Goal: Transaction & Acquisition: Purchase product/service

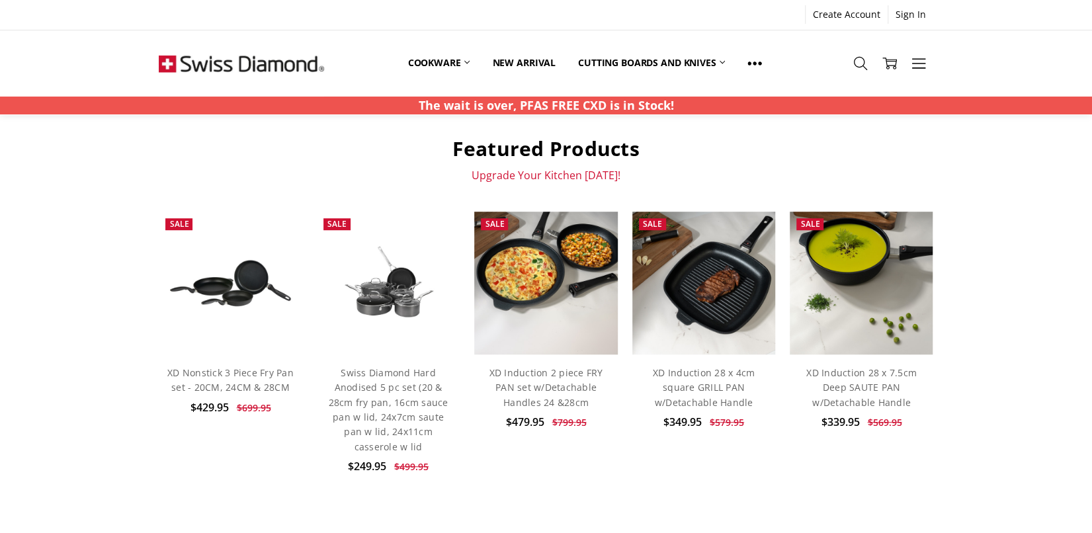
scroll to position [331, 0]
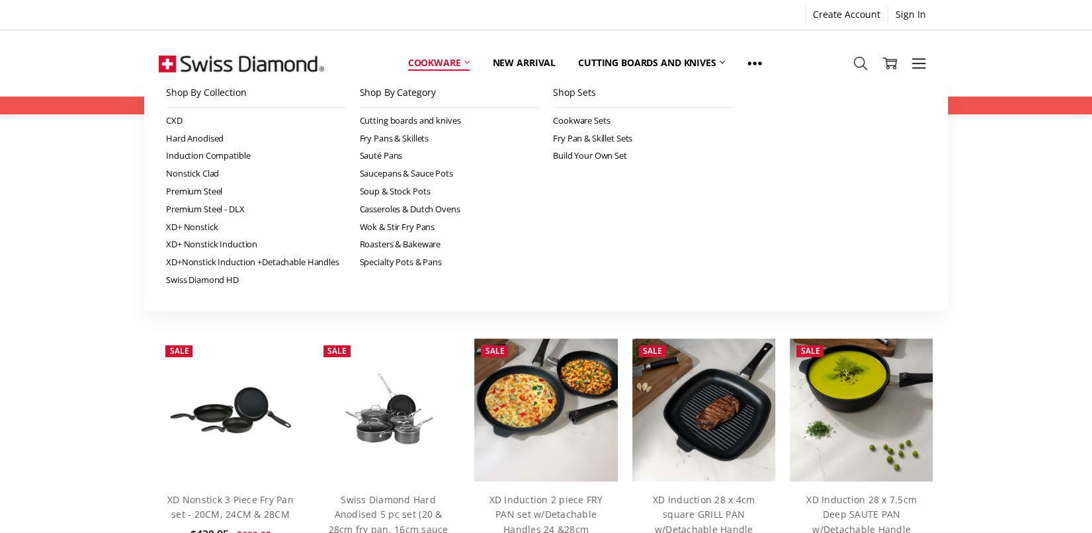
click at [446, 62] on link "Cookware" at bounding box center [439, 62] width 85 height 29
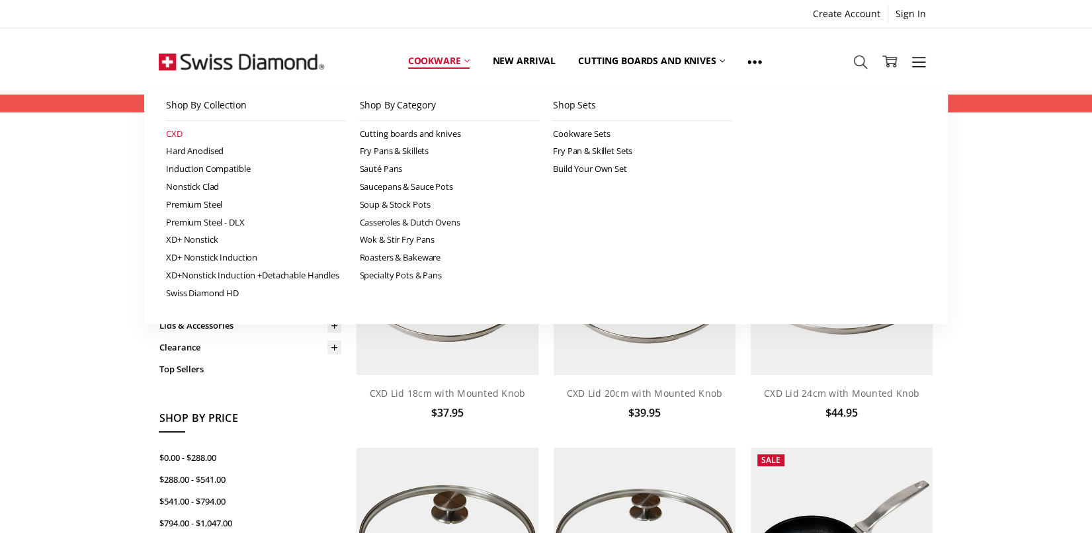
click at [172, 134] on link "CXD" at bounding box center [256, 134] width 180 height 18
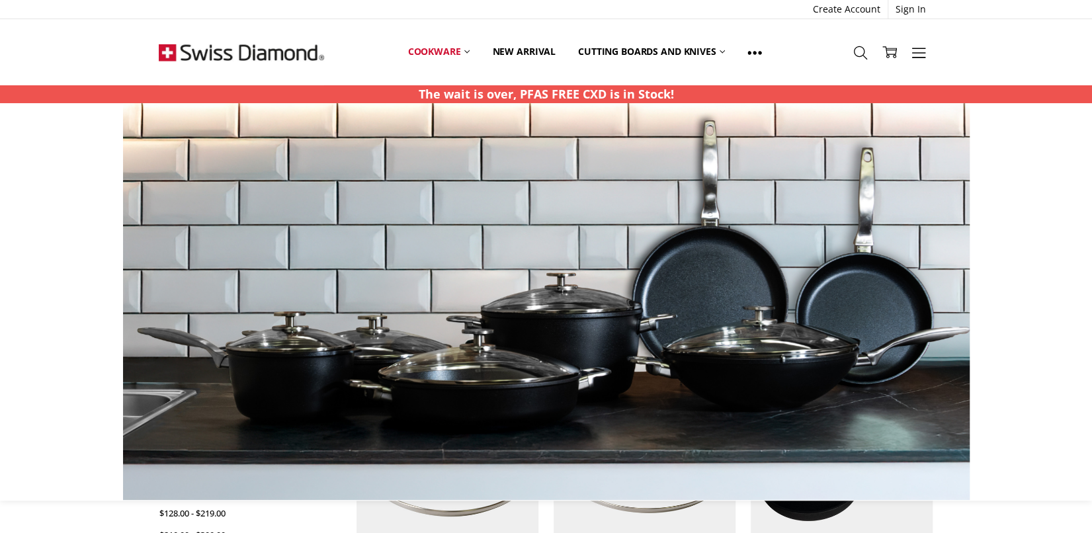
scroll to position [463, 0]
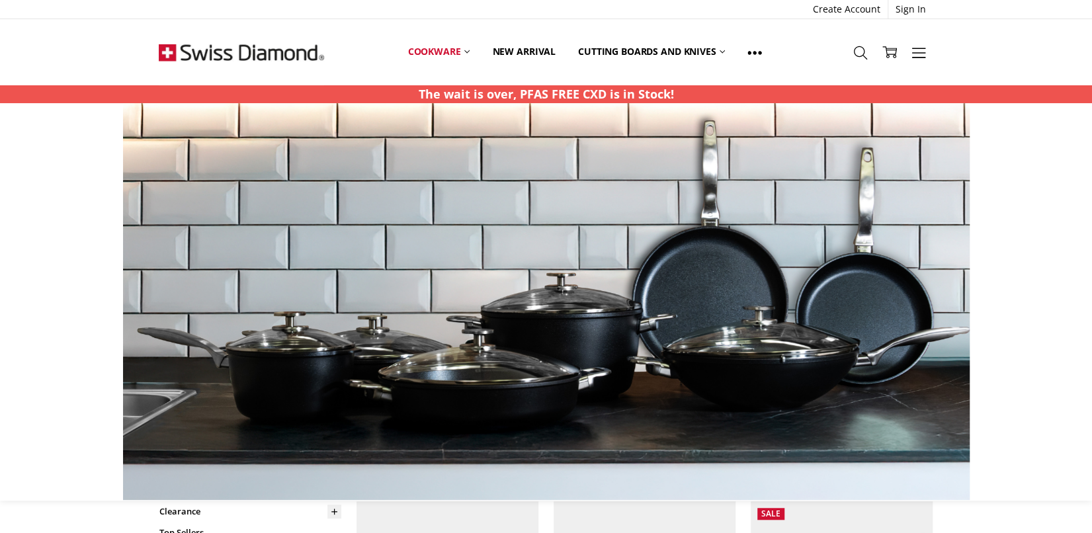
click at [594, 246] on img at bounding box center [430, 301] width 846 height 397
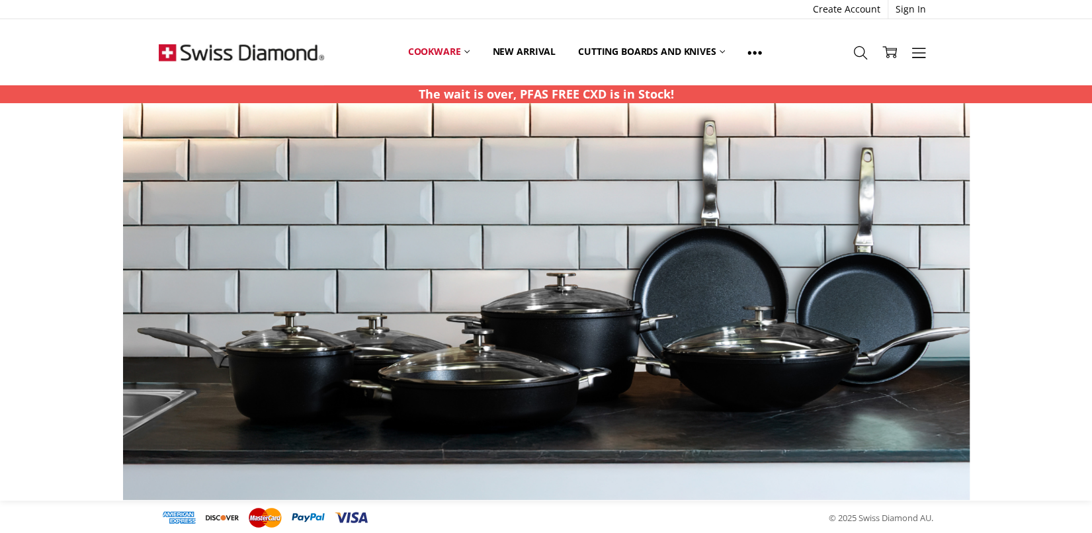
scroll to position [1799, 0]
drag, startPoint x: 910, startPoint y: 410, endPoint x: 753, endPoint y: 299, distance: 192.1
click at [882, 379] on div at bounding box center [546, 301] width 1078 height 397
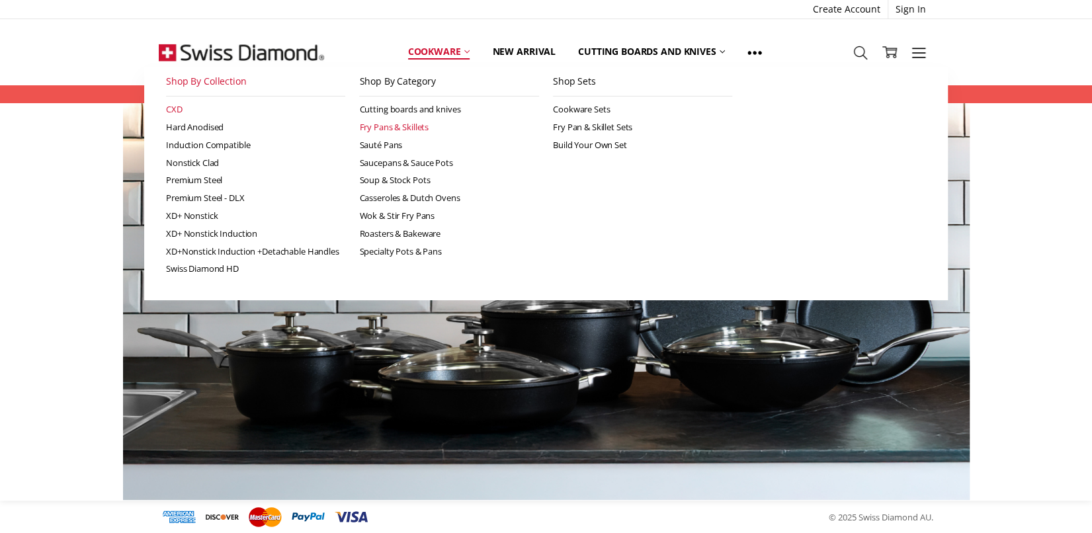
click at [426, 120] on link "Fry Pans & Skillets" at bounding box center [449, 127] width 180 height 18
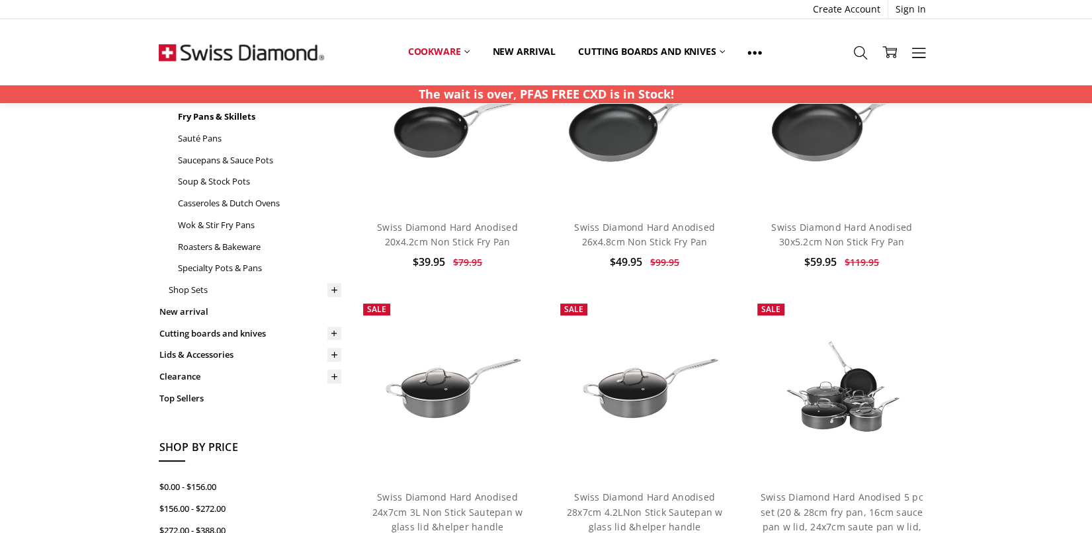
scroll to position [198, 0]
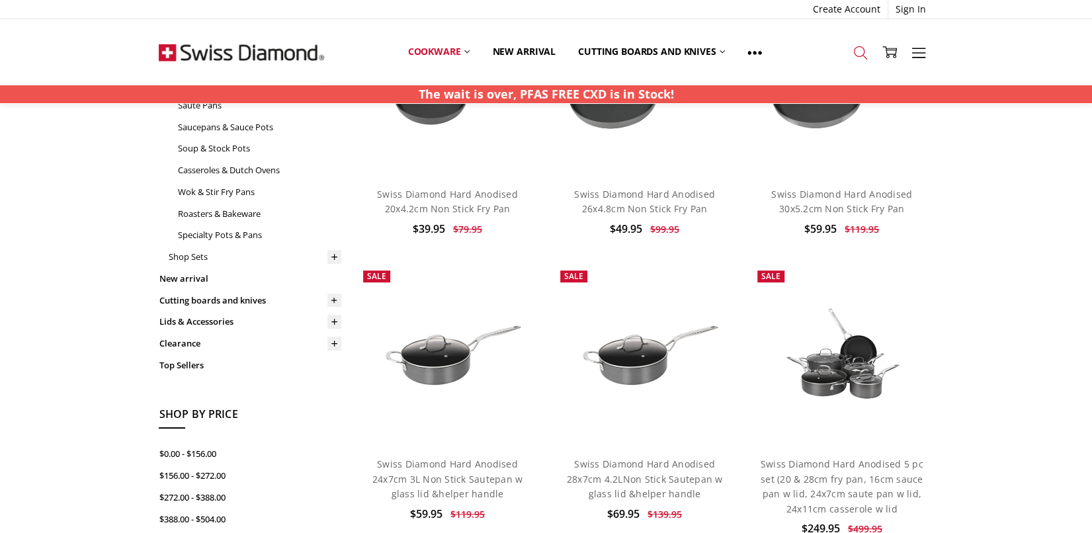
click at [863, 49] on icon at bounding box center [860, 53] width 15 height 15
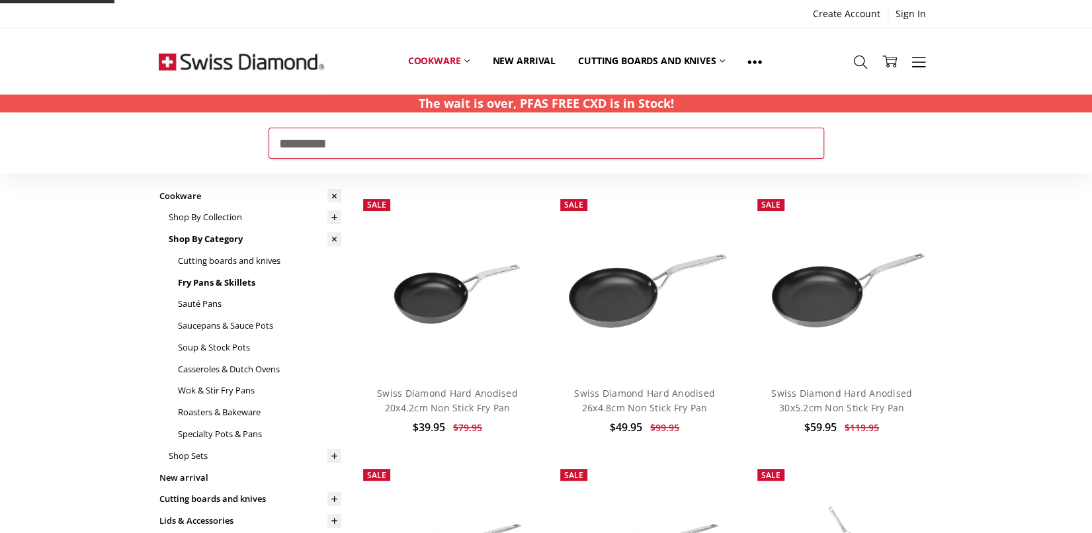
type input "*********"
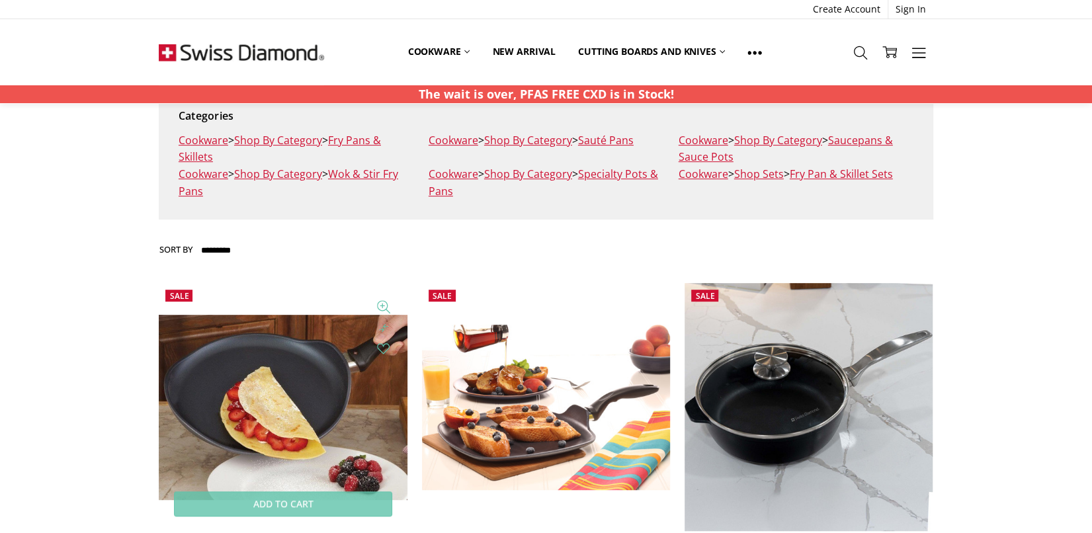
scroll to position [397, 0]
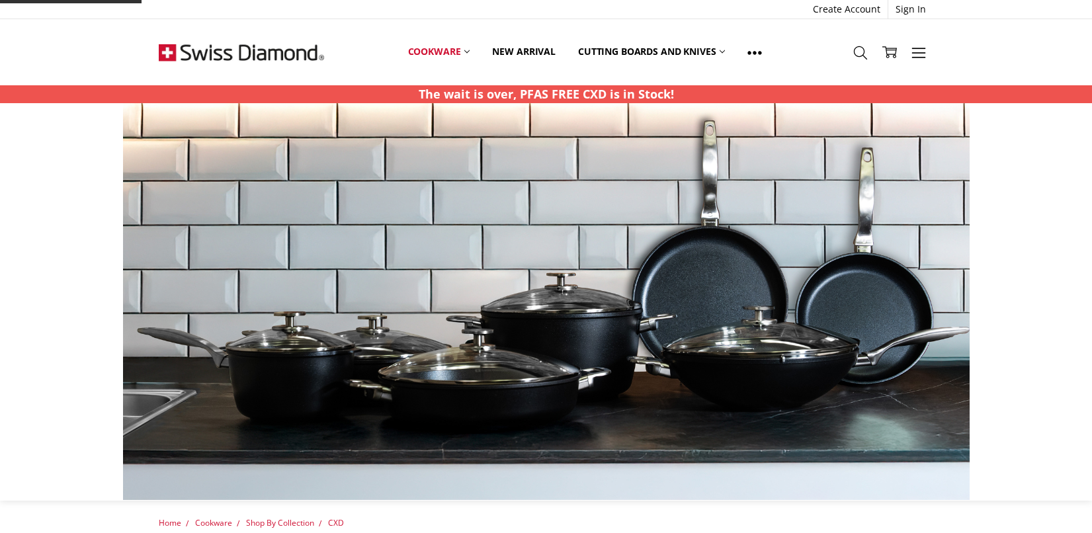
scroll to position [1799, 0]
